Goal: Transaction & Acquisition: Purchase product/service

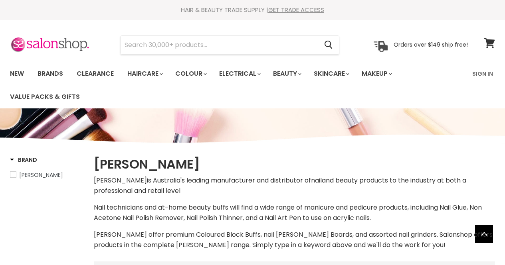
select select "manual"
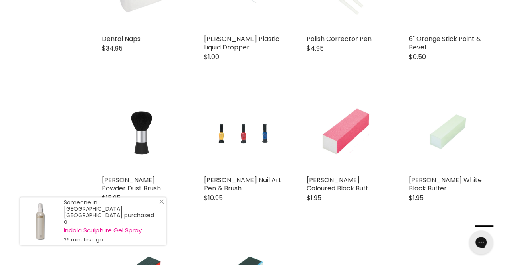
scroll to position [1356, 0]
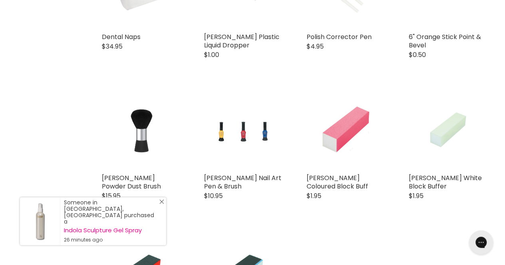
click at [164, 204] on icon "Close Icon" at bounding box center [161, 202] width 5 height 5
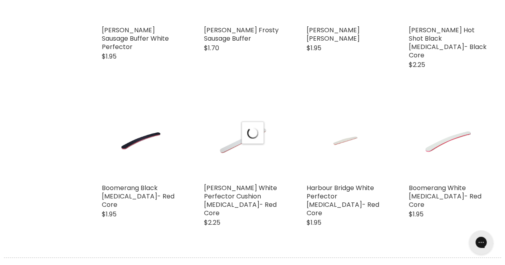
select select "manual"
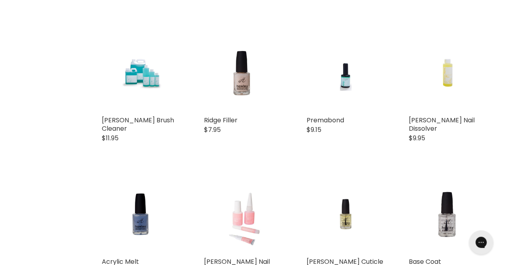
scroll to position [598, 0]
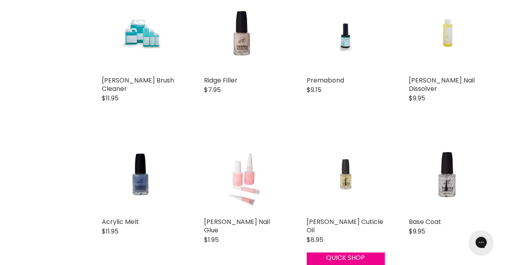
click at [358, 161] on img "Main content" at bounding box center [345, 174] width 52 height 78
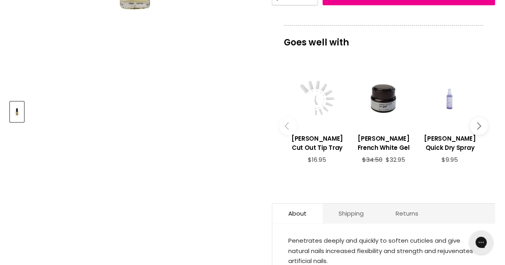
scroll to position [120, 0]
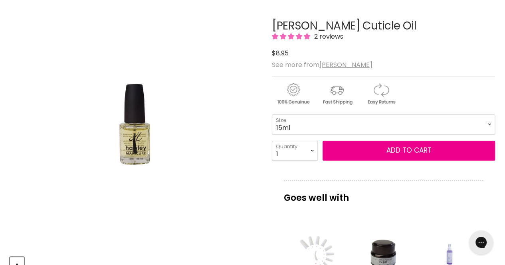
click at [130, 142] on img "Hawley Cuticle Oil image. Click or Scroll to Zoom." at bounding box center [135, 125] width 140 height 210
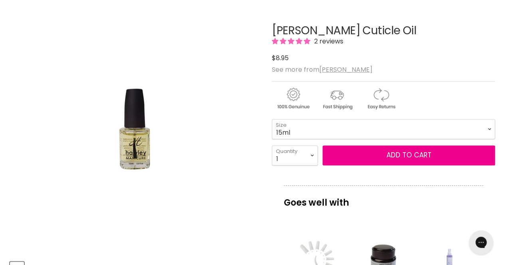
scroll to position [80, 0]
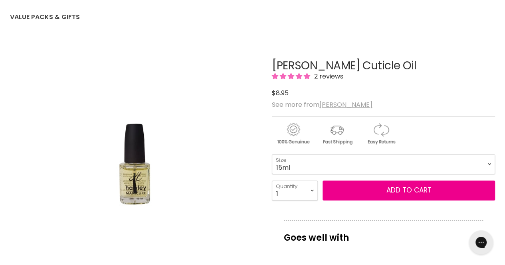
click at [331, 104] on u "[PERSON_NAME]" at bounding box center [345, 104] width 53 height 9
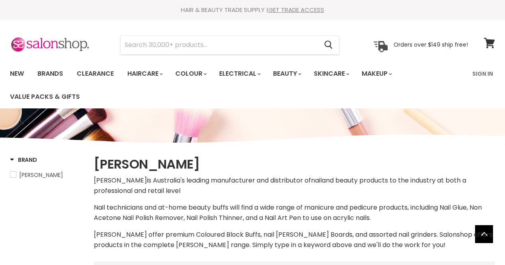
select select "manual"
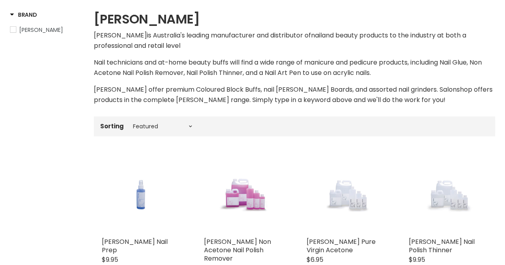
scroll to position [40, 0]
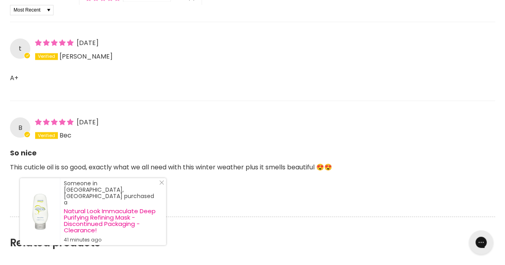
scroll to position [679, 0]
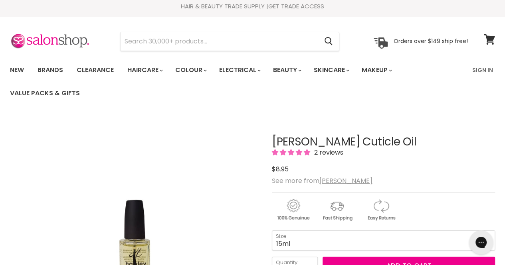
scroll to position [0, 0]
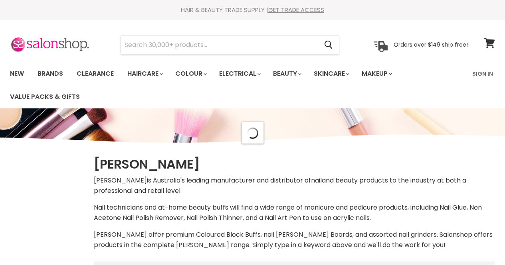
scroll to position [752, 0]
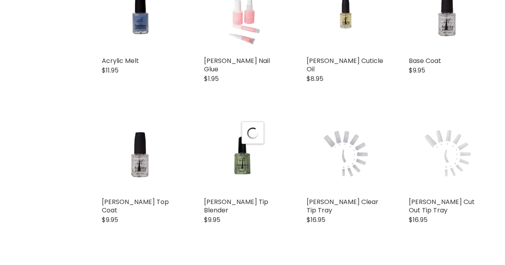
select select "manual"
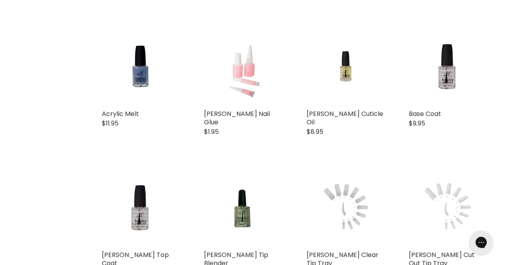
scroll to position [712, 0]
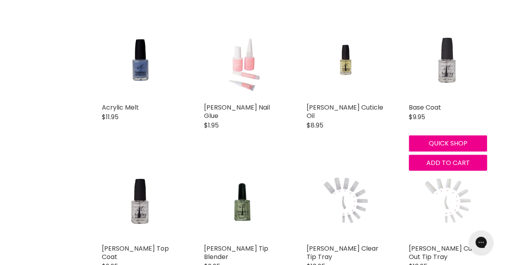
click at [461, 43] on img "Main content" at bounding box center [447, 60] width 52 height 78
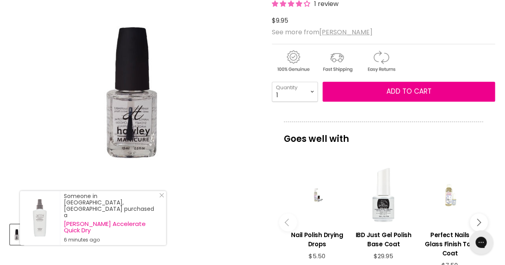
scroll to position [38, 0]
